Goal: Find contact information: Find contact information

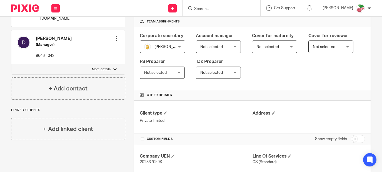
scroll to position [83, 0]
click at [229, 10] on input "Search" at bounding box center [219, 9] width 50 height 5
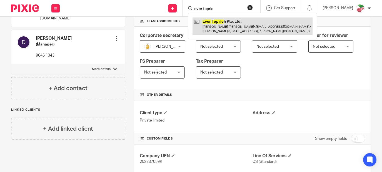
type input "ever topric"
click at [238, 20] on link at bounding box center [253, 26] width 120 height 17
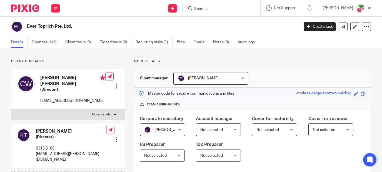
click at [78, 98] on p "[EMAIL_ADDRESS][DOMAIN_NAME]" at bounding box center [72, 101] width 65 height 6
drag, startPoint x: 82, startPoint y: 95, endPoint x: 39, endPoint y: 96, distance: 43.3
click at [39, 96] on div "[PERSON_NAME] [PERSON_NAME] (Director) [PERSON_NAME][EMAIL_ADDRESS][DOMAIN_NAME]" at bounding box center [61, 89] width 88 height 34
copy p "[EMAIL_ADDRESS][DOMAIN_NAME]"
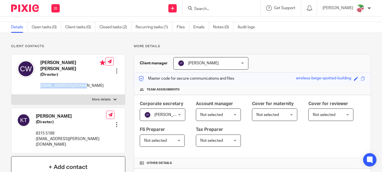
scroll to position [28, 0]
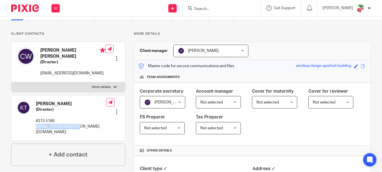
drag, startPoint x: 76, startPoint y: 122, endPoint x: 35, endPoint y: 121, distance: 40.6
click at [35, 121] on div "Kelvin Tan (Director) 8315 5189 yyd.kelvin@gmail.com Edit contact Create client…" at bounding box center [68, 118] width 114 height 45
copy p "[EMAIL_ADDRESS][PERSON_NAME][DOMAIN_NAME]"
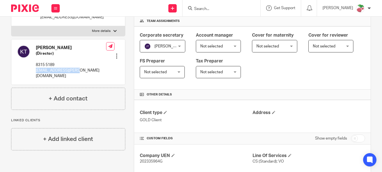
scroll to position [61, 0]
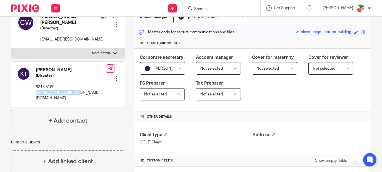
copy p "[EMAIL_ADDRESS][PERSON_NAME][DOMAIN_NAME]"
drag, startPoint x: 83, startPoint y: 34, endPoint x: 39, endPoint y: 34, distance: 43.6
click at [39, 34] on div "Cheng Kang Wu (Director) yyd.chriswu@gmail.com Edit contact Create client from …" at bounding box center [68, 28] width 114 height 40
copy p "[EMAIL_ADDRESS][DOMAIN_NAME]"
click at [212, 10] on input "Search" at bounding box center [219, 9] width 50 height 5
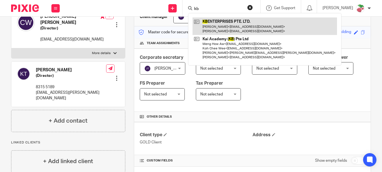
type input "kb"
click at [223, 24] on link at bounding box center [265, 26] width 144 height 17
